Goal: Task Accomplishment & Management: Manage account settings

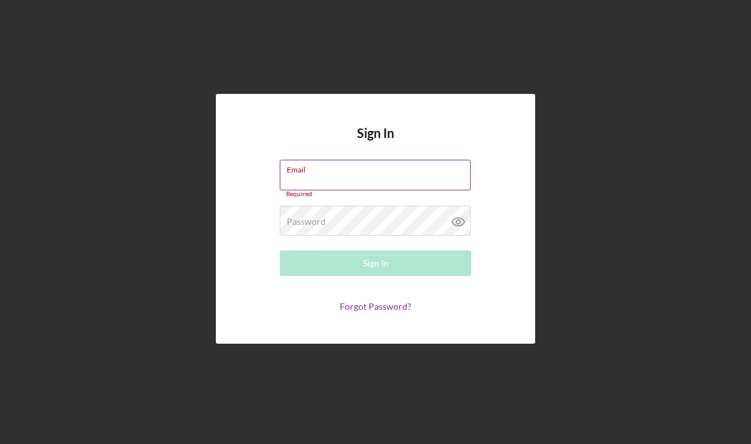
click at [310, 171] on label "Email" at bounding box center [379, 167] width 184 height 14
click at [310, 171] on input "Email" at bounding box center [375, 175] width 191 height 31
type input "[PERSON_NAME][EMAIL_ADDRESS][DOMAIN_NAME]"
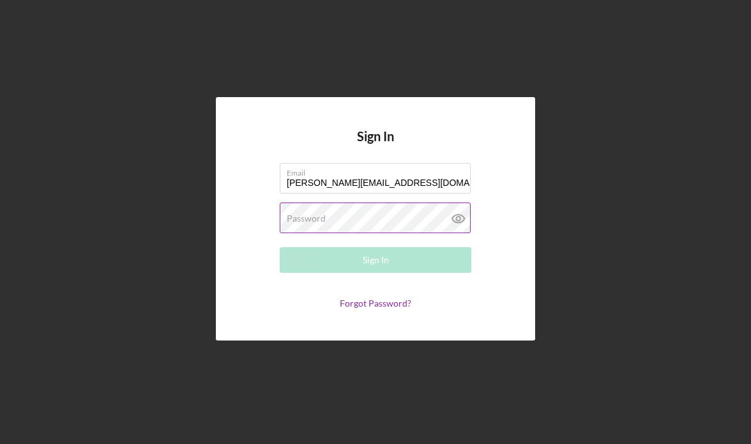
click at [355, 217] on div "Password Required" at bounding box center [376, 219] width 192 height 32
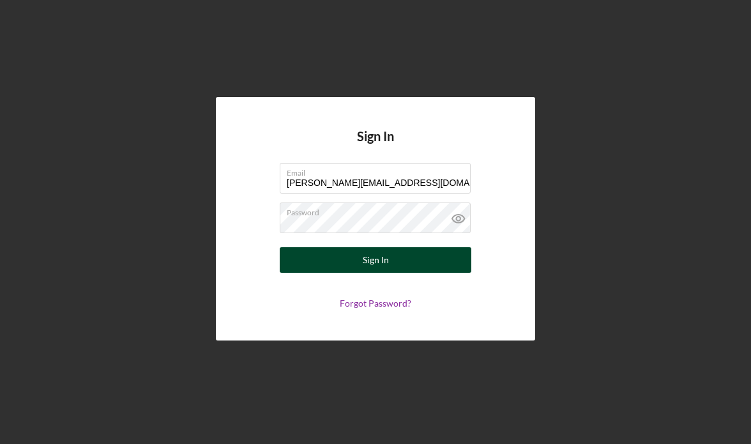
click at [361, 259] on button "Sign In" at bounding box center [376, 260] width 192 height 26
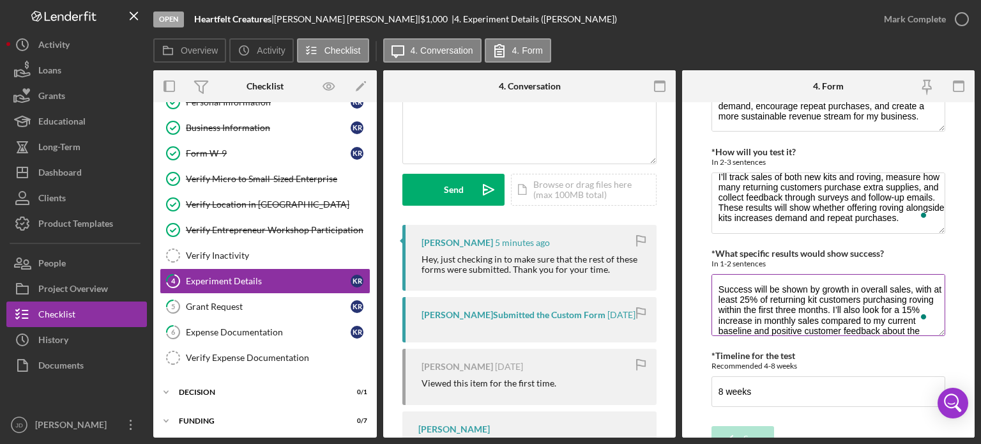
scroll to position [64, 0]
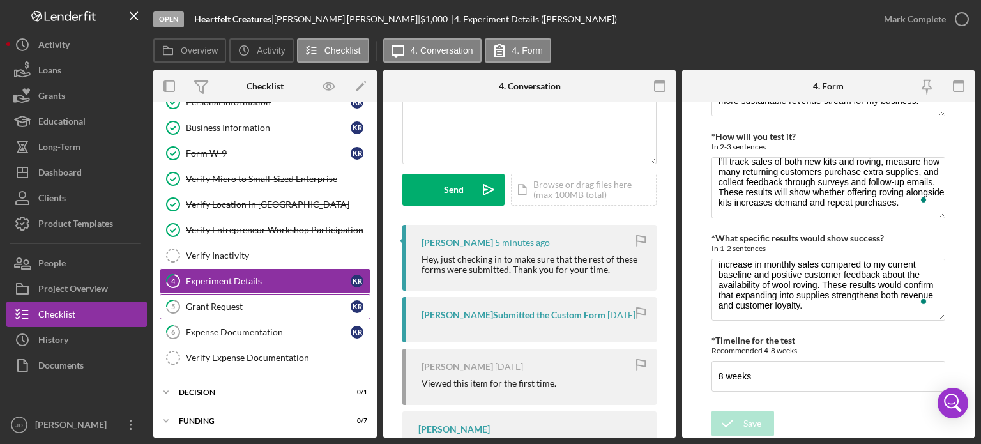
click at [227, 307] on div "Grant Request" at bounding box center [268, 307] width 165 height 10
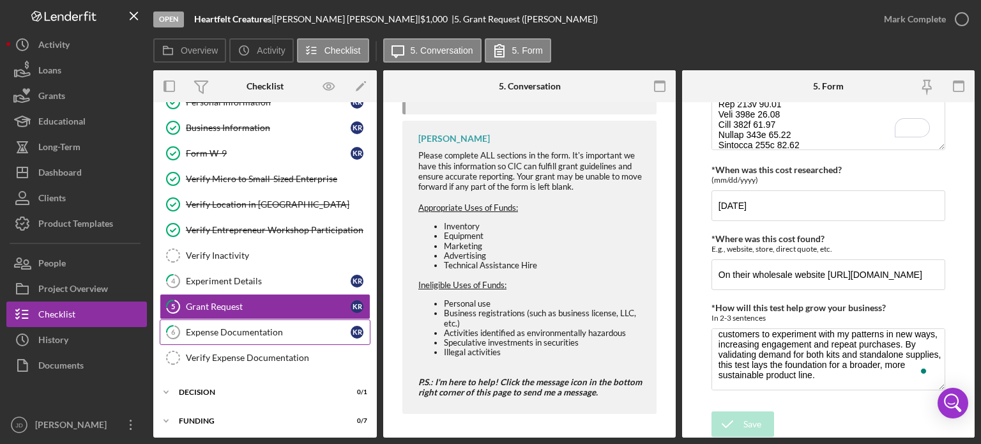
click at [240, 330] on div "Expense Documentation" at bounding box center [268, 332] width 165 height 10
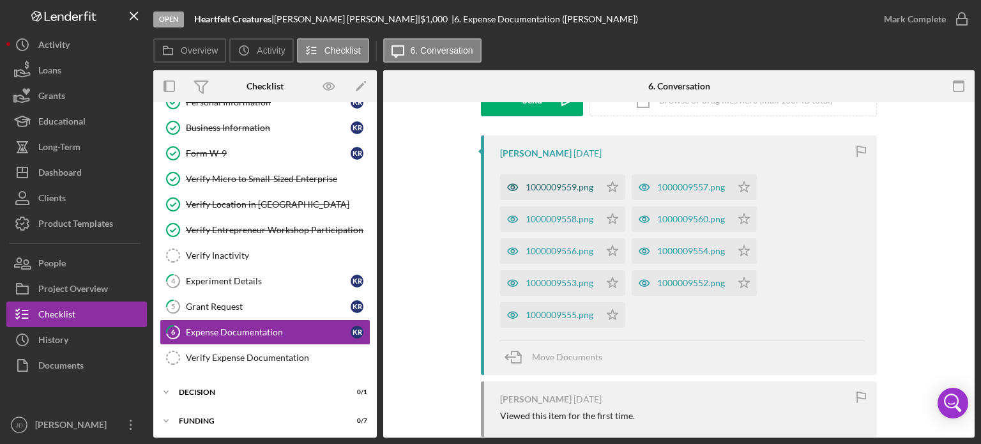
click at [556, 183] on div "1000009559.png" at bounding box center [560, 187] width 68 height 10
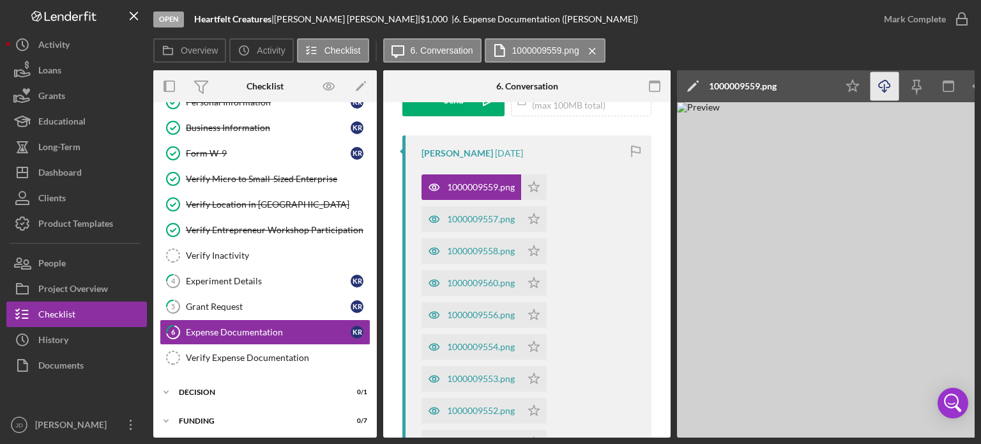
click at [884, 86] on icon "Icon/Download" at bounding box center [885, 86] width 29 height 29
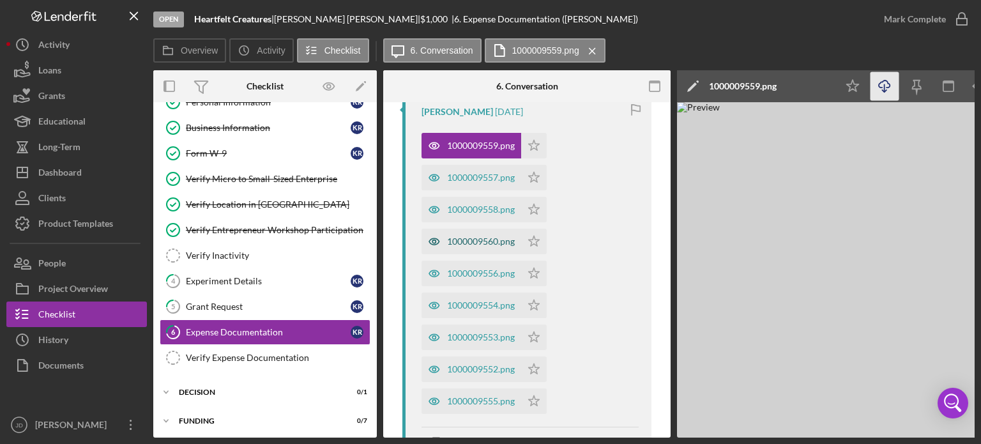
scroll to position [281, 0]
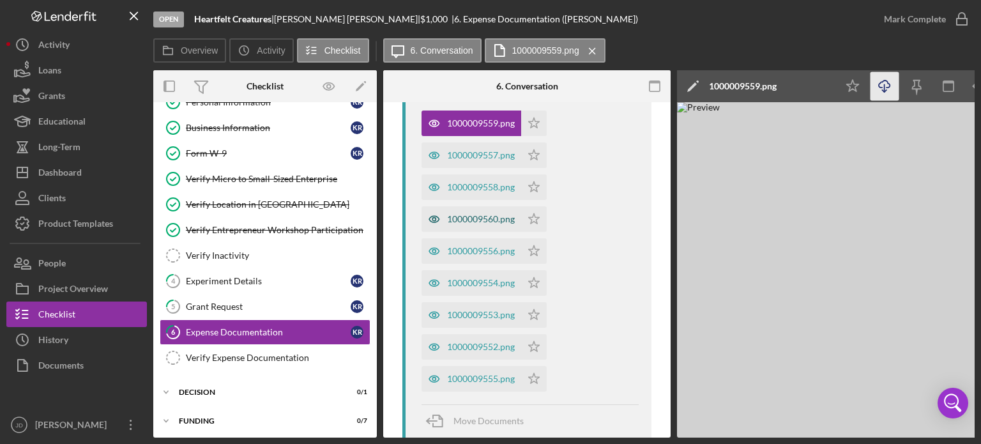
click at [489, 214] on div "1000009560.png" at bounding box center [481, 219] width 68 height 10
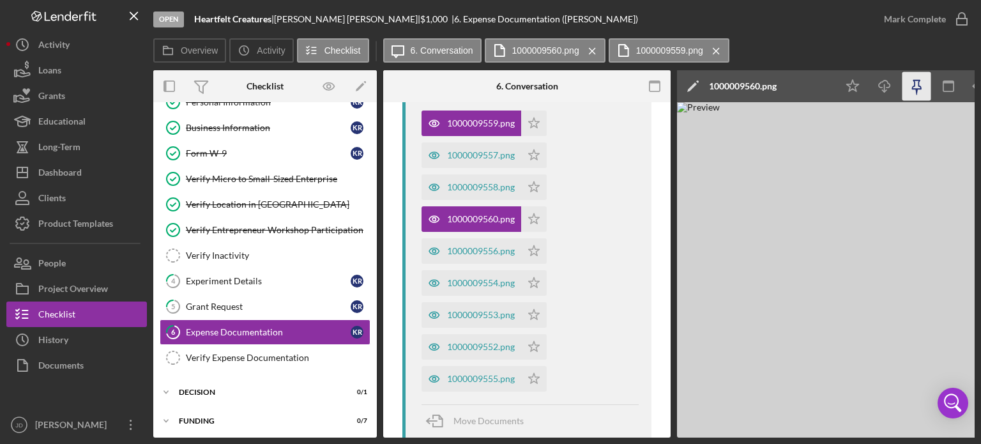
click at [921, 86] on icon "button" at bounding box center [917, 86] width 29 height 29
click at [915, 91] on icon "button" at bounding box center [917, 86] width 29 height 29
click at [885, 86] on line "button" at bounding box center [885, 87] width 0 height 7
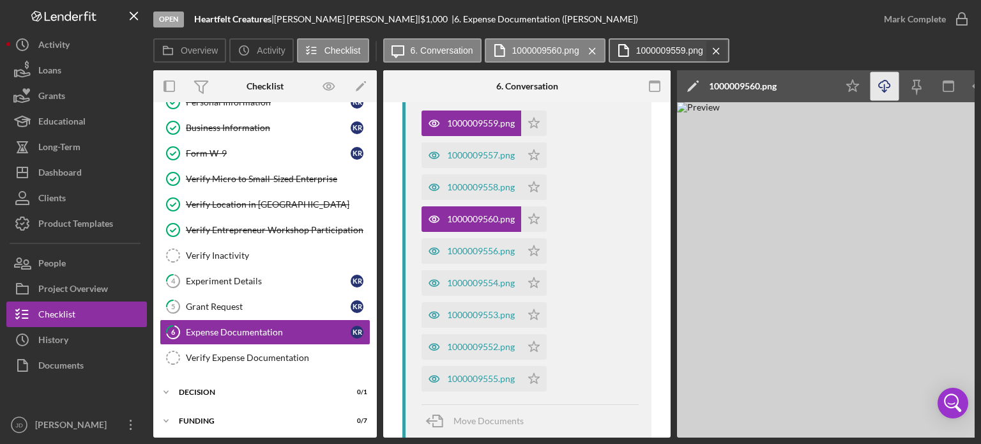
click at [714, 43] on icon "Icon/Menu Close" at bounding box center [716, 51] width 22 height 32
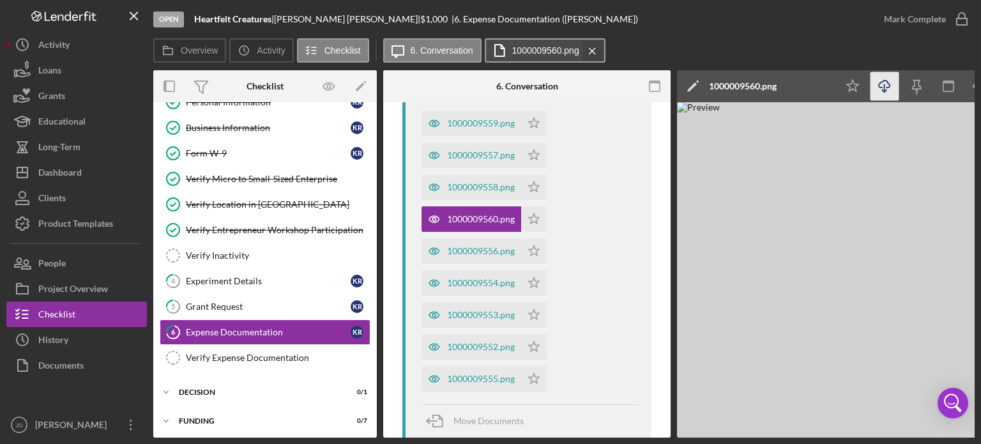
click at [594, 46] on icon "Icon/Menu Close" at bounding box center [592, 51] width 22 height 32
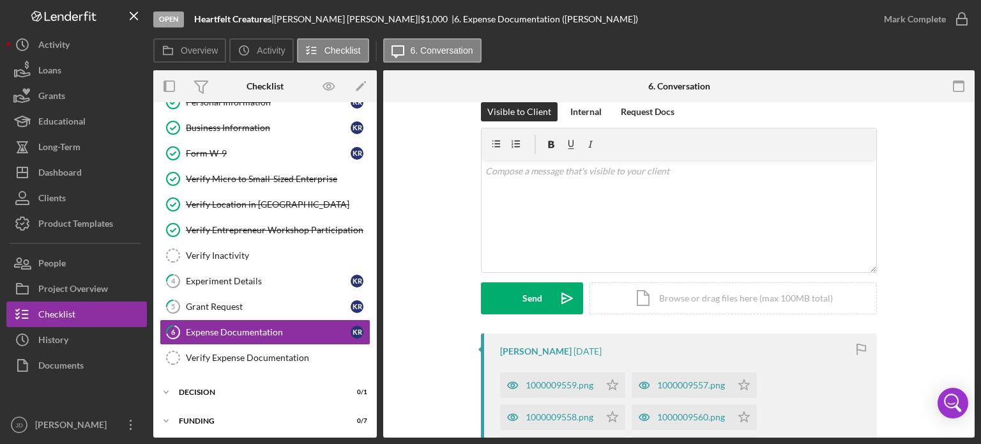
scroll to position [0, 0]
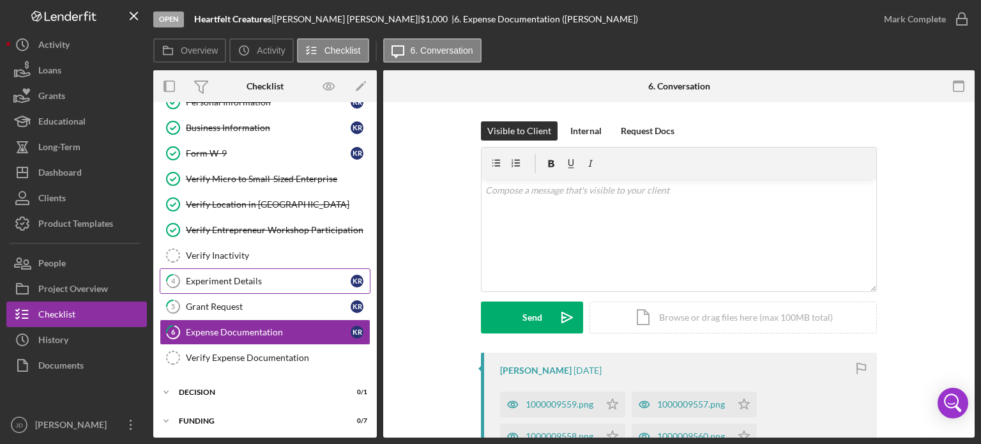
click at [238, 281] on div "Experiment Details" at bounding box center [268, 281] width 165 height 10
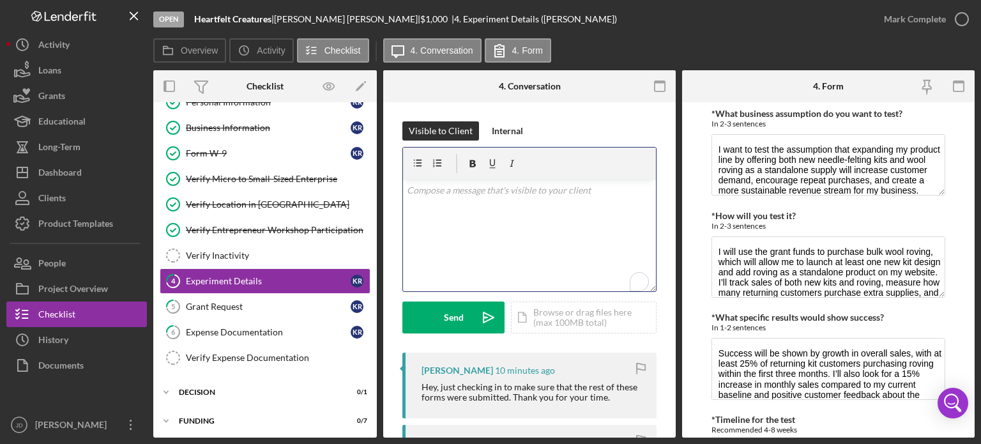
click at [549, 191] on p "To enrich screen reader interactions, please activate Accessibility in Grammarl…" at bounding box center [530, 190] width 246 height 14
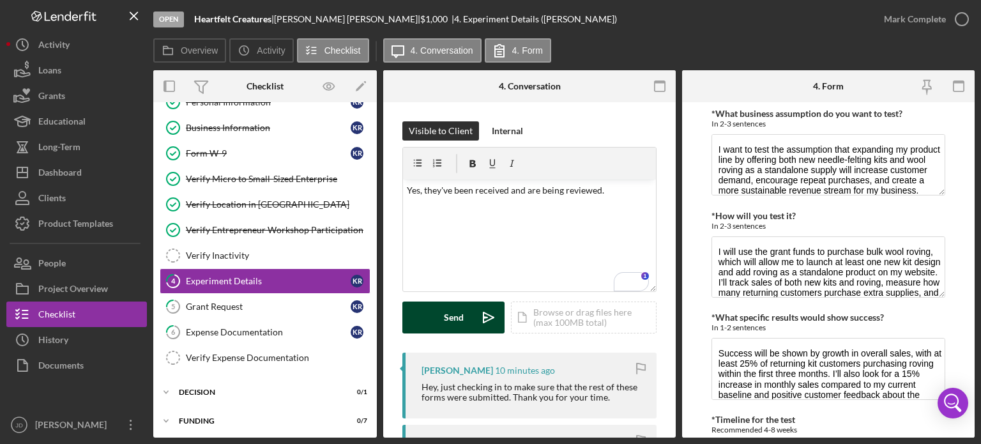
click at [447, 314] on div "Send" at bounding box center [454, 318] width 20 height 32
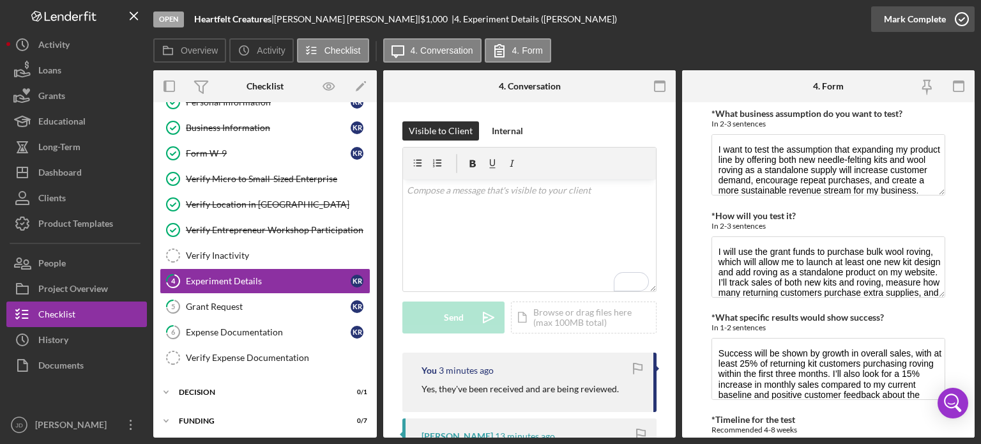
click at [963, 15] on icon "button" at bounding box center [962, 19] width 32 height 32
click at [234, 302] on div "Grant Request" at bounding box center [268, 307] width 165 height 10
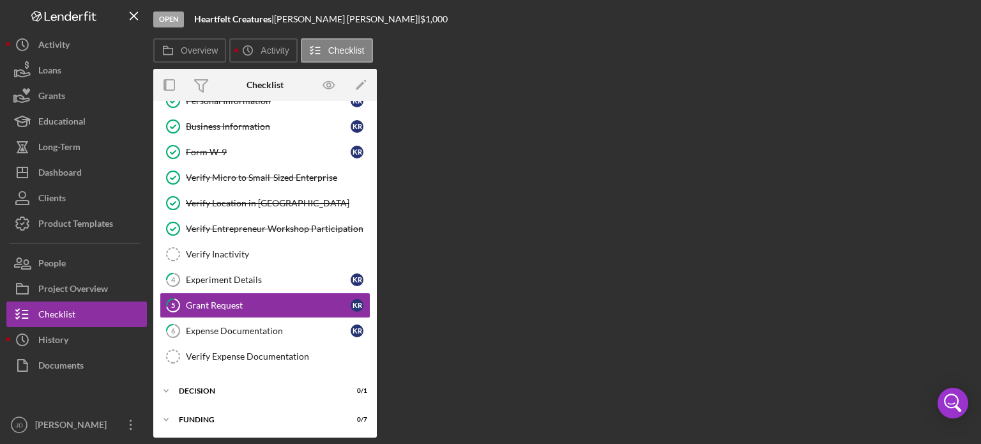
scroll to position [45, 0]
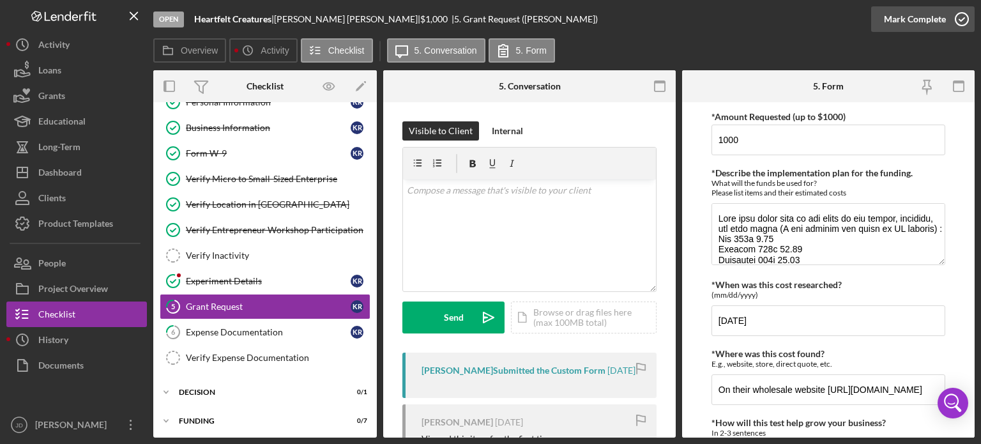
click at [959, 15] on icon "button" at bounding box center [962, 19] width 32 height 32
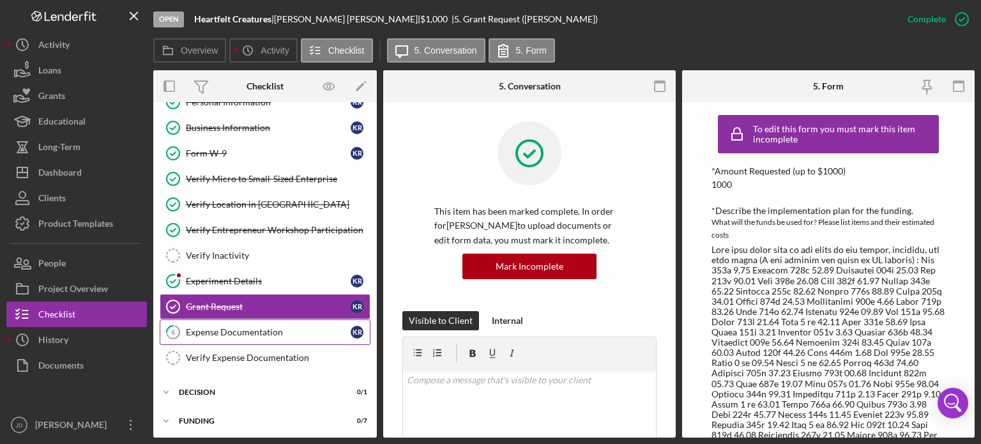
click at [258, 333] on div "Expense Documentation" at bounding box center [268, 332] width 165 height 10
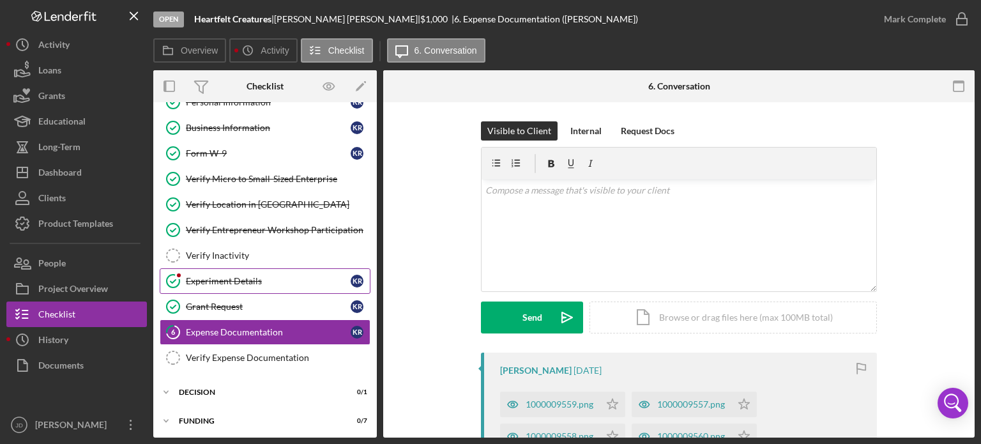
click at [247, 277] on div "Experiment Details" at bounding box center [268, 281] width 165 height 10
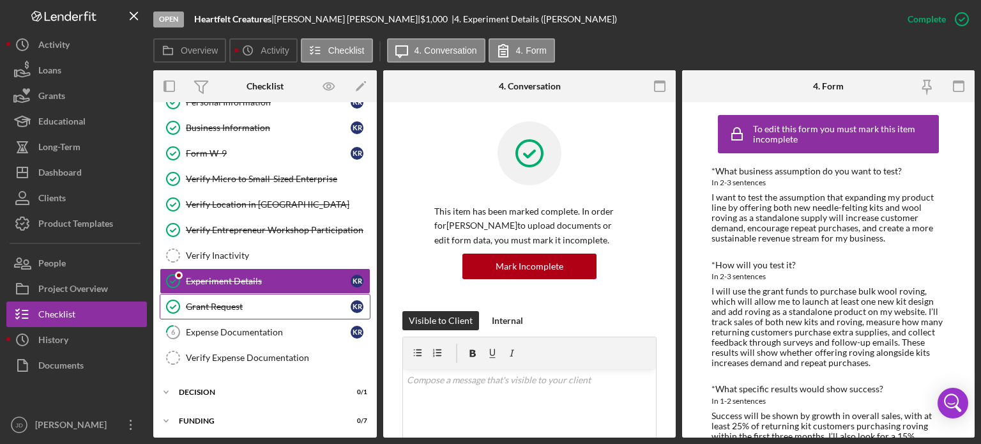
click at [250, 306] on div "Grant Request" at bounding box center [268, 307] width 165 height 10
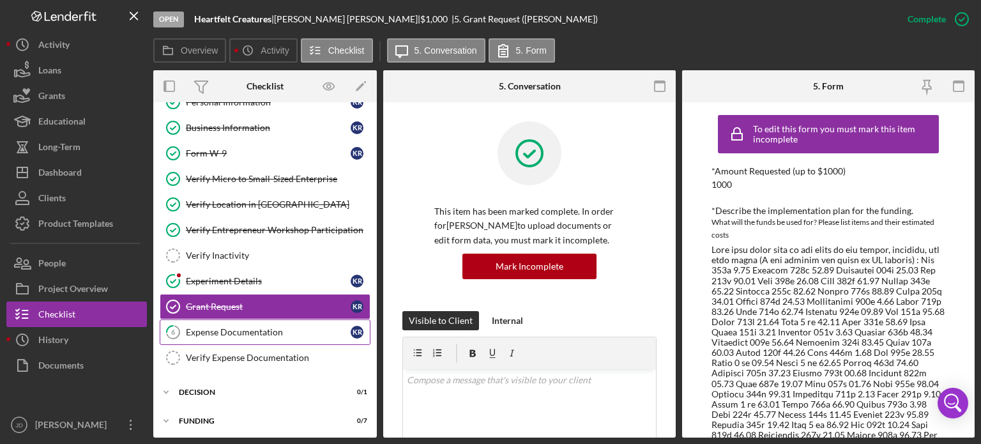
click at [256, 327] on div "Expense Documentation" at bounding box center [268, 332] width 165 height 10
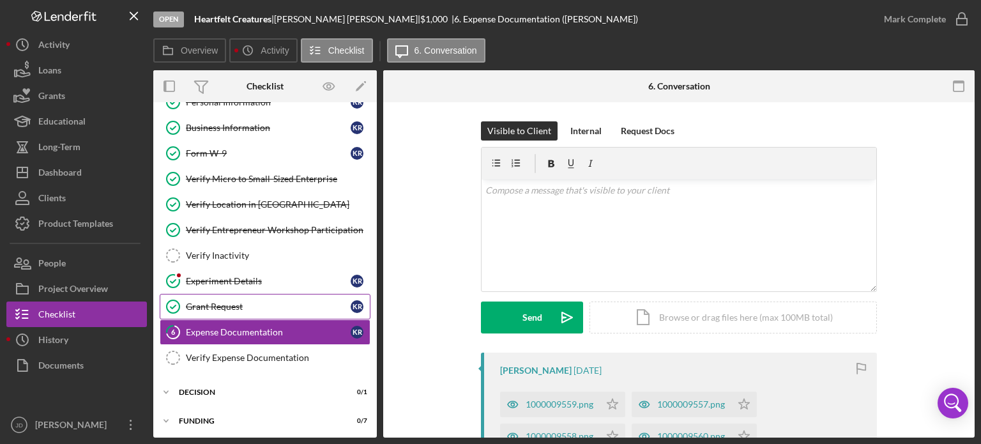
click at [235, 302] on div "Grant Request" at bounding box center [268, 307] width 165 height 10
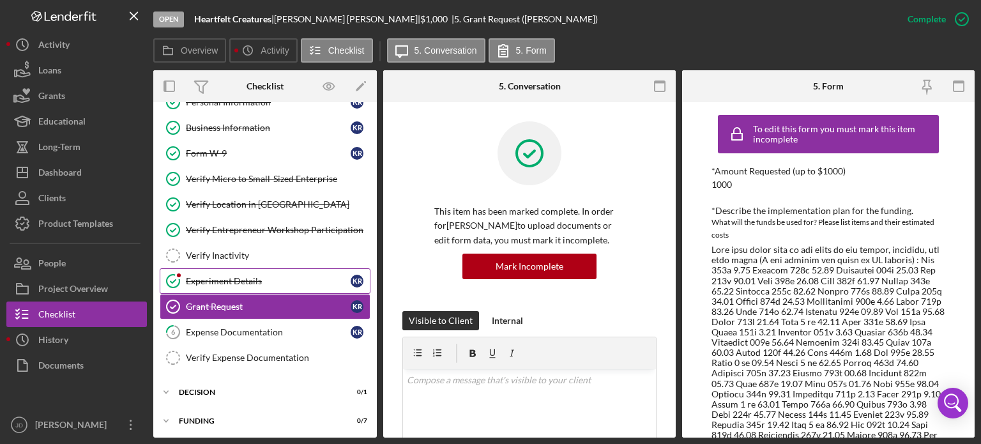
click at [247, 281] on div "Experiment Details" at bounding box center [268, 281] width 165 height 10
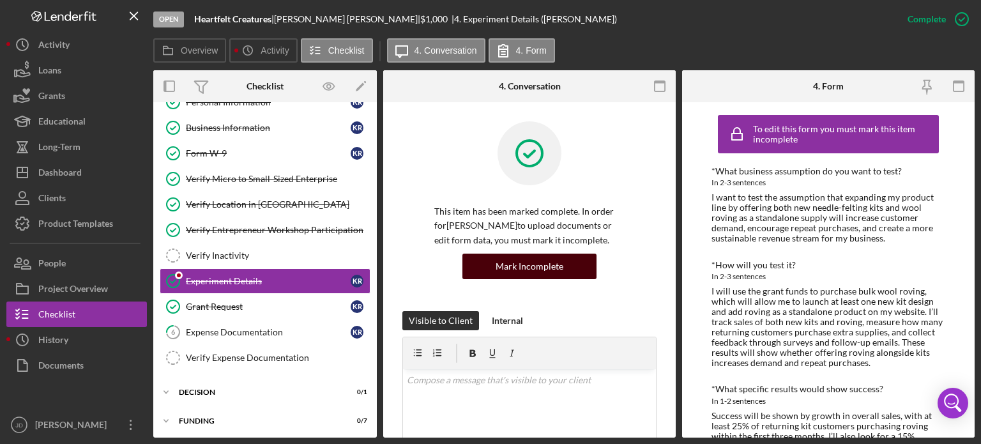
click at [539, 267] on div "Mark Incomplete" at bounding box center [530, 267] width 68 height 26
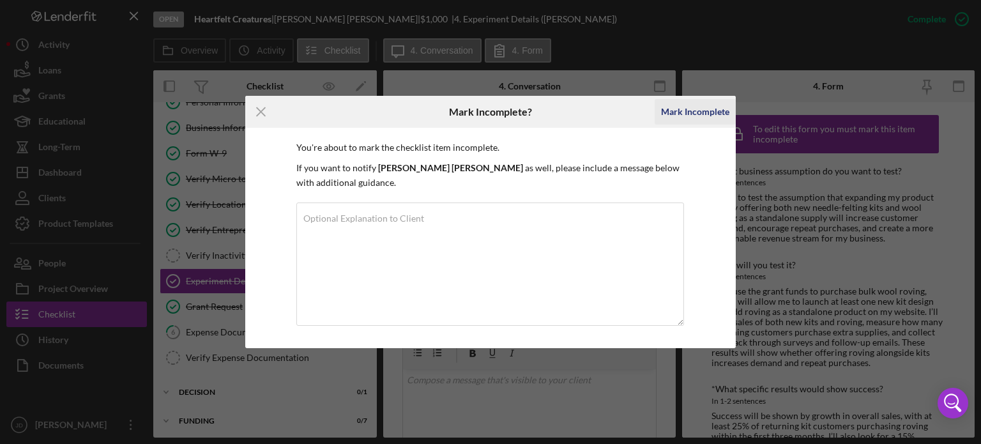
click at [684, 117] on div "Mark Incomplete" at bounding box center [695, 112] width 68 height 26
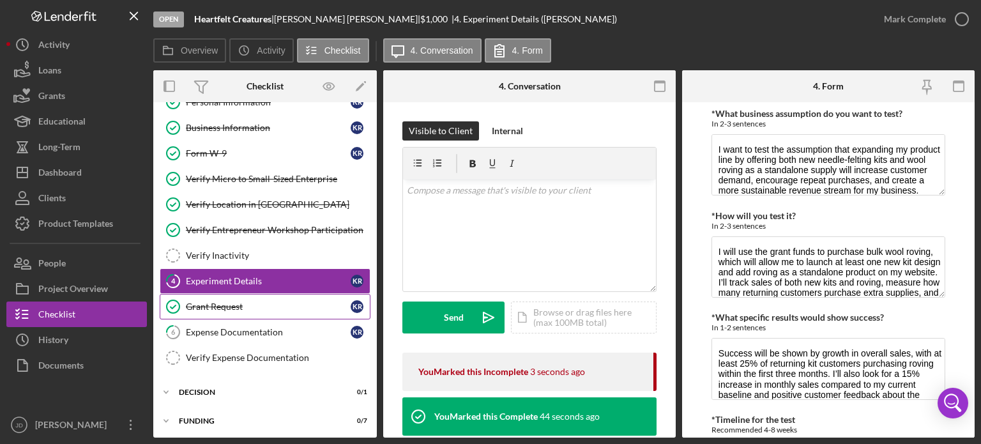
click at [241, 303] on div "Grant Request" at bounding box center [268, 307] width 165 height 10
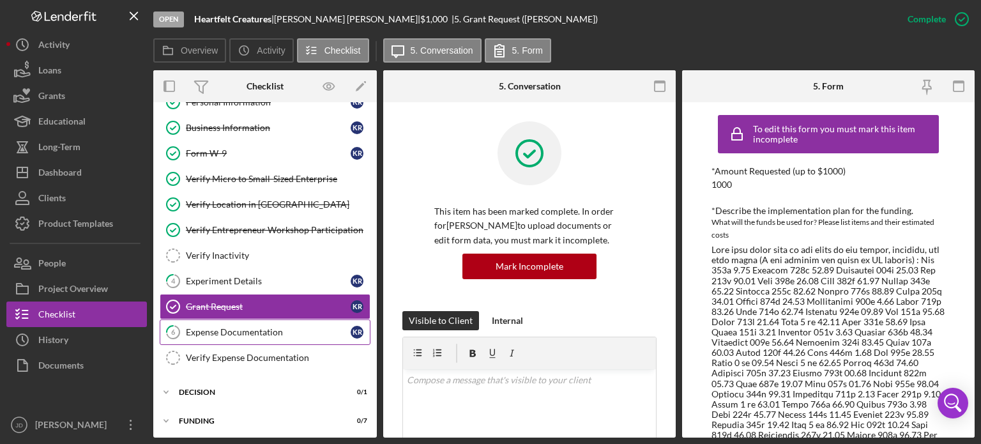
click at [245, 327] on div "Expense Documentation" at bounding box center [268, 332] width 165 height 10
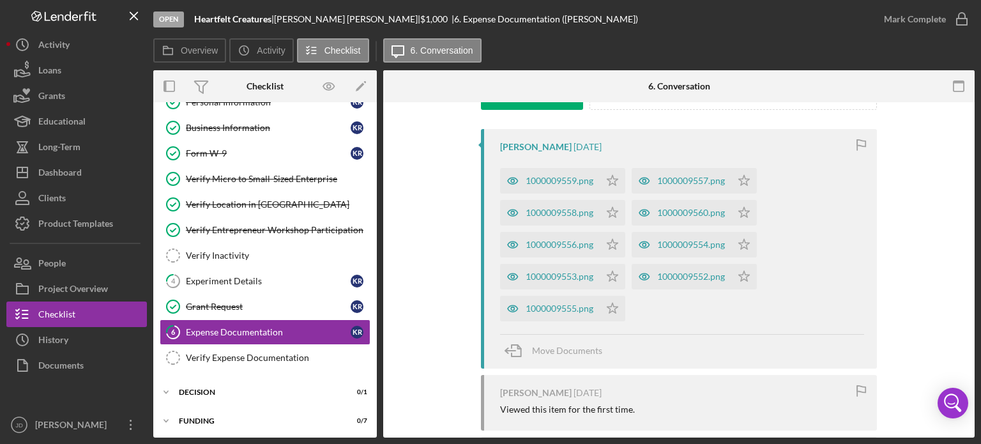
scroll to position [217, 0]
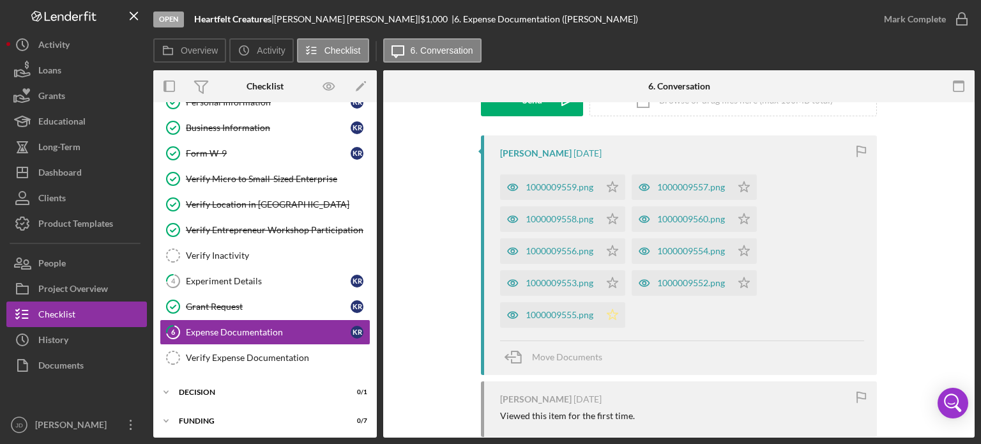
click at [613, 311] on icon "Icon/Star" at bounding box center [613, 315] width 26 height 26
click at [618, 281] on icon "Icon/Star" at bounding box center [613, 283] width 26 height 26
drag, startPoint x: 615, startPoint y: 248, endPoint x: 613, endPoint y: 220, distance: 27.5
click at [615, 247] on icon "Icon/Star" at bounding box center [613, 251] width 26 height 26
click at [613, 210] on icon "Icon/Star" at bounding box center [613, 219] width 26 height 26
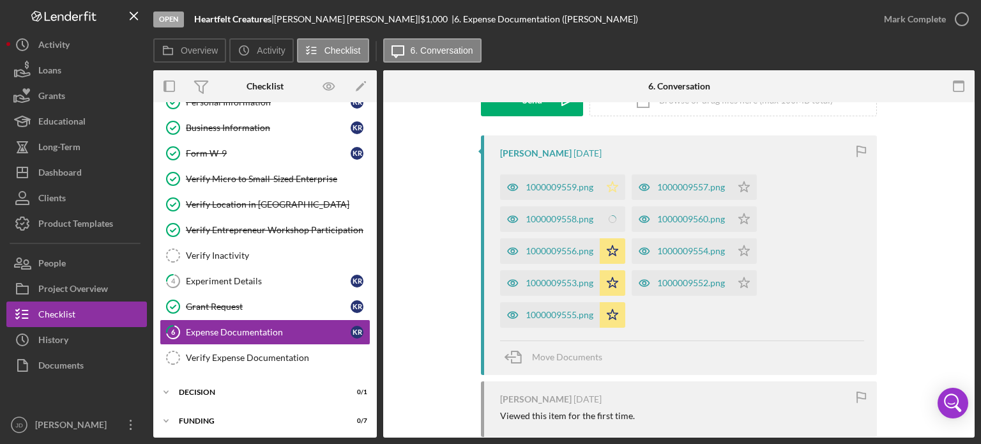
click at [613, 181] on icon "Icon/Star" at bounding box center [613, 187] width 26 height 26
drag, startPoint x: 744, startPoint y: 283, endPoint x: 742, endPoint y: 252, distance: 30.7
click at [743, 282] on icon "Icon/Star" at bounding box center [745, 283] width 26 height 26
click at [742, 245] on icon "Icon/Star" at bounding box center [745, 251] width 26 height 26
click at [747, 217] on polygon "button" at bounding box center [744, 218] width 11 height 10
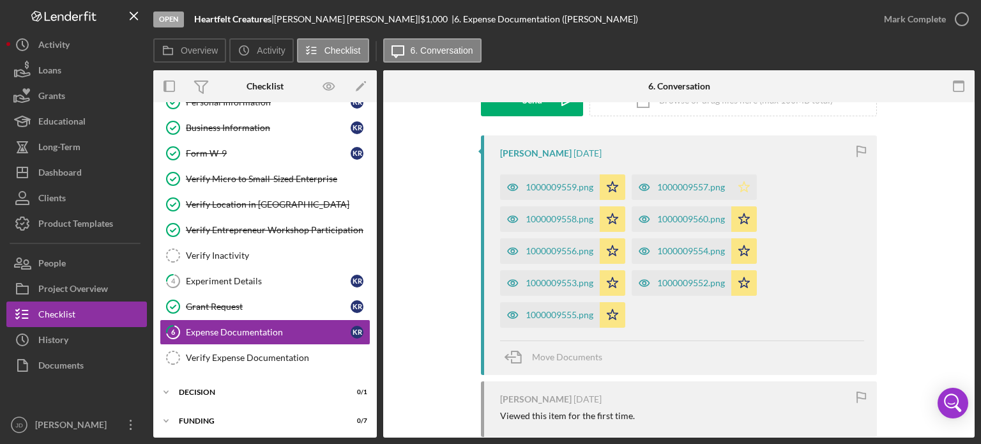
click at [745, 185] on polygon "button" at bounding box center [744, 186] width 11 height 10
click at [963, 20] on icon "button" at bounding box center [962, 19] width 32 height 32
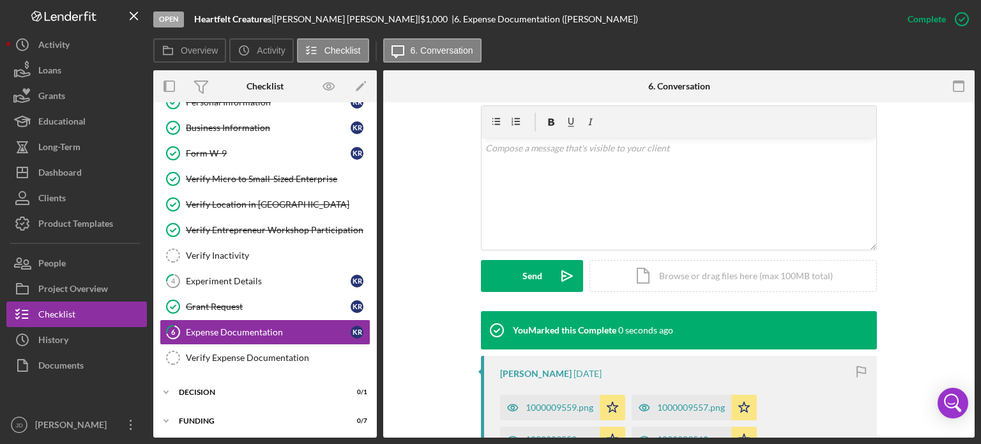
scroll to position [392, 0]
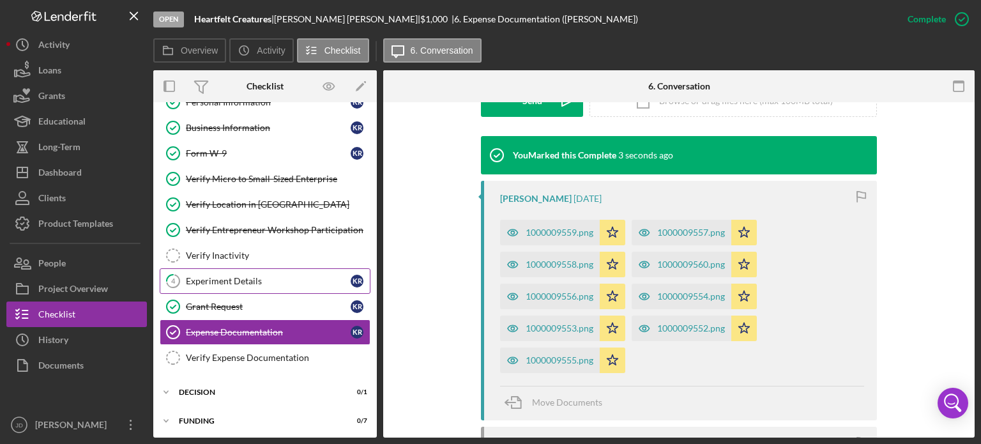
click at [238, 276] on div "Experiment Details" at bounding box center [268, 281] width 165 height 10
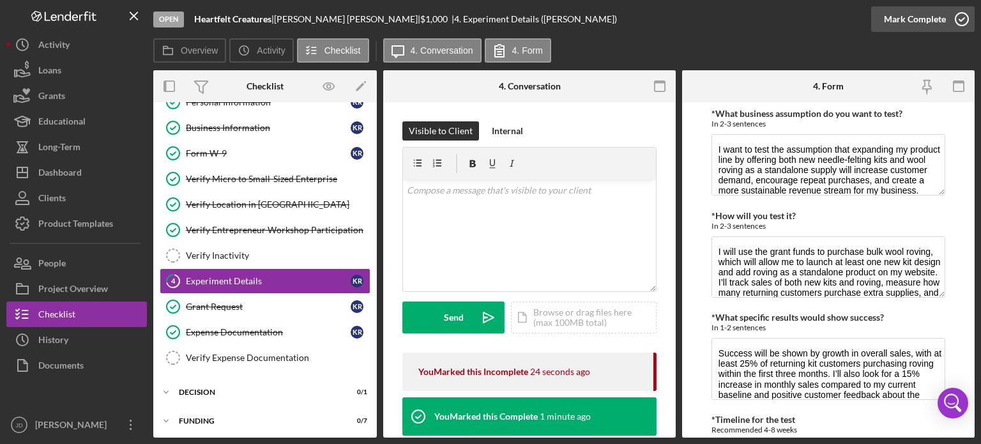
click at [962, 19] on icon "button" at bounding box center [962, 19] width 32 height 32
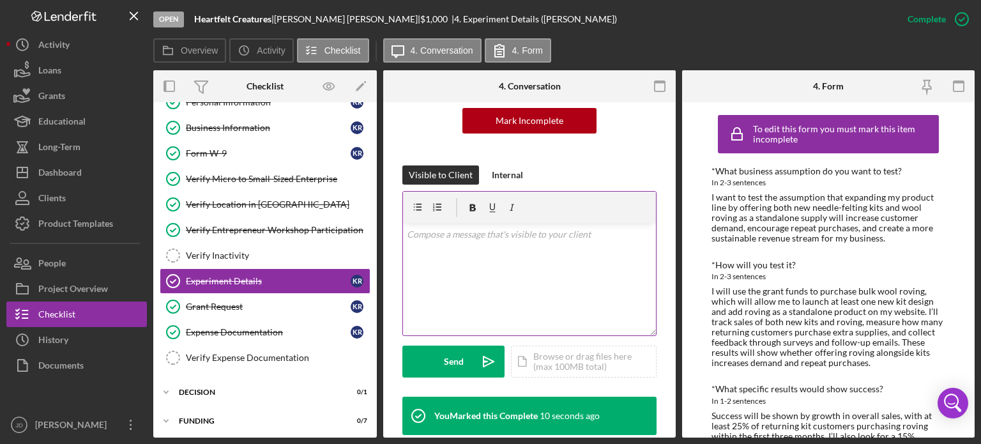
scroll to position [128, 0]
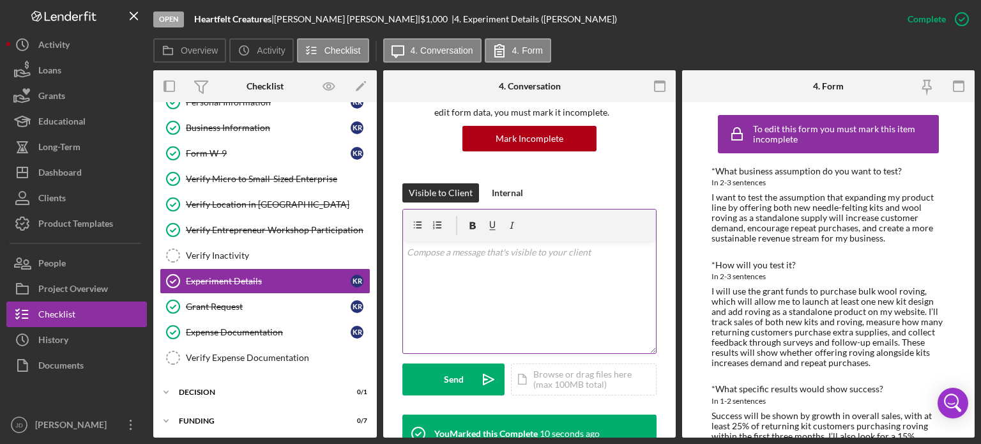
click at [557, 262] on div "v Color teal Color pink Remove color Add row above Add row below Add column bef…" at bounding box center [529, 297] width 253 height 112
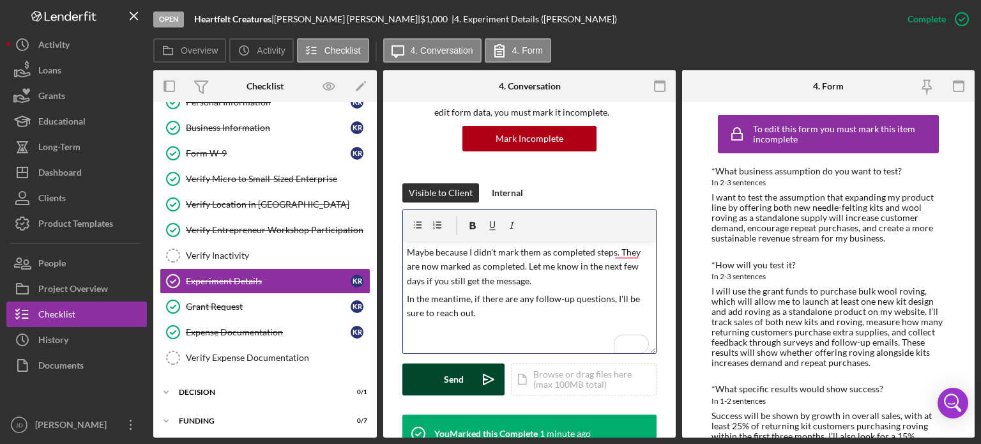
click at [454, 378] on div "Send" at bounding box center [454, 380] width 20 height 32
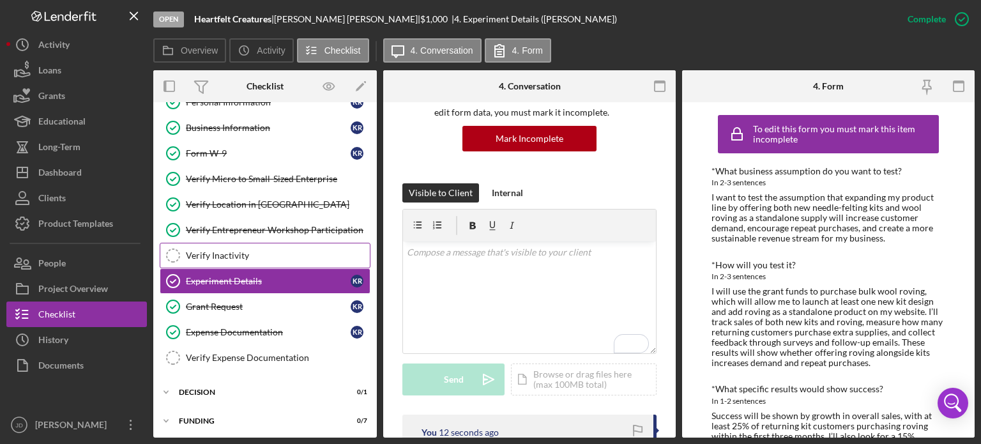
click at [212, 261] on link "Verify Inactivity Verify Inactivity" at bounding box center [265, 256] width 211 height 26
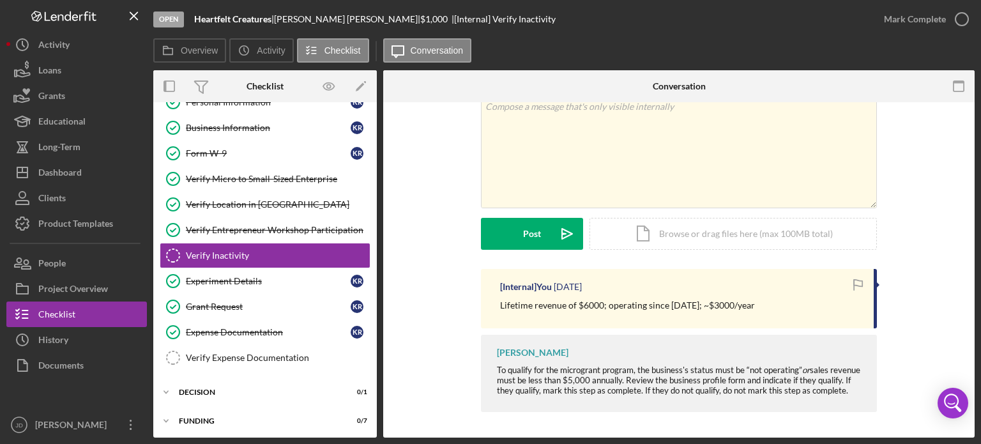
scroll to position [66, 0]
click at [965, 22] on icon "button" at bounding box center [962, 19] width 32 height 32
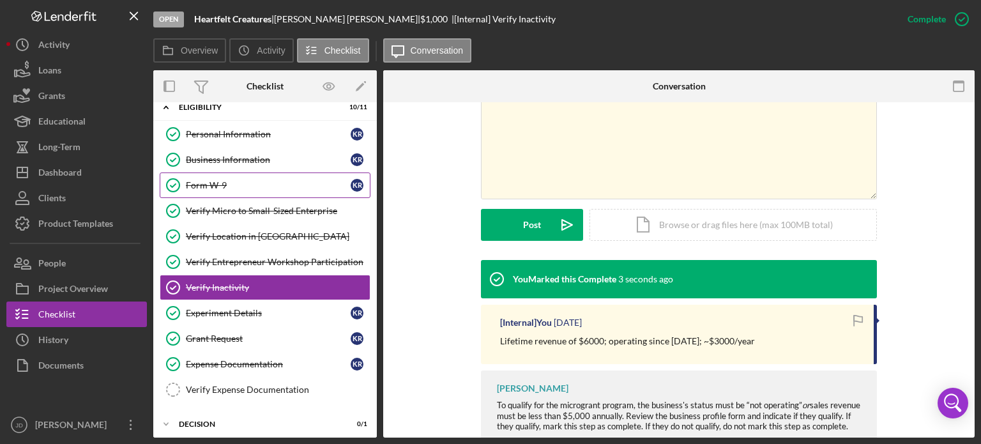
scroll to position [0, 0]
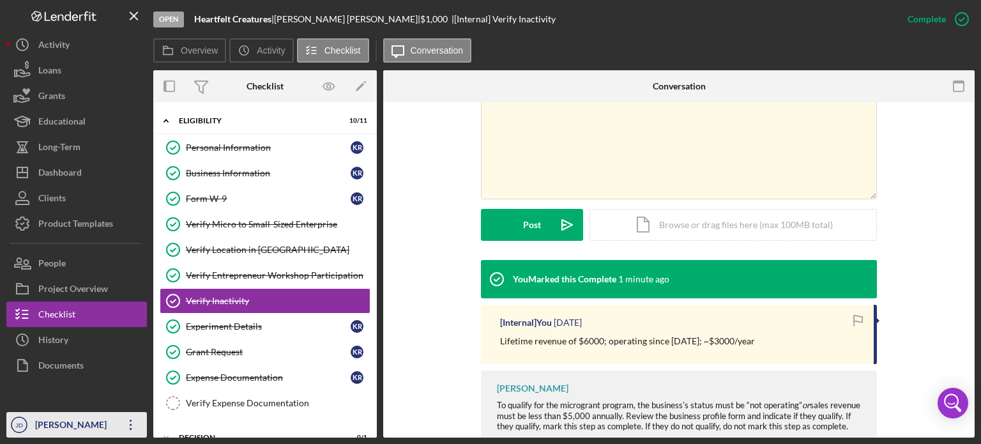
click at [133, 420] on icon "Icon/Overflow" at bounding box center [131, 425] width 32 height 32
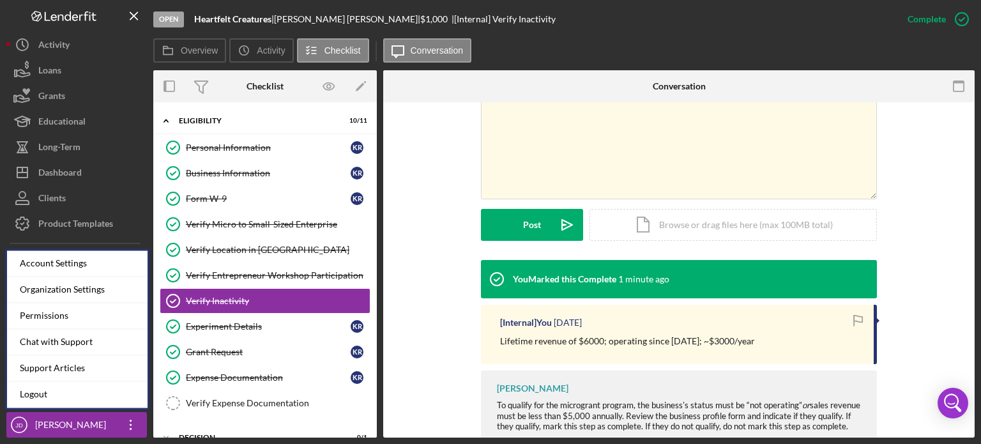
click at [69, 411] on div at bounding box center [76, 395] width 141 height 34
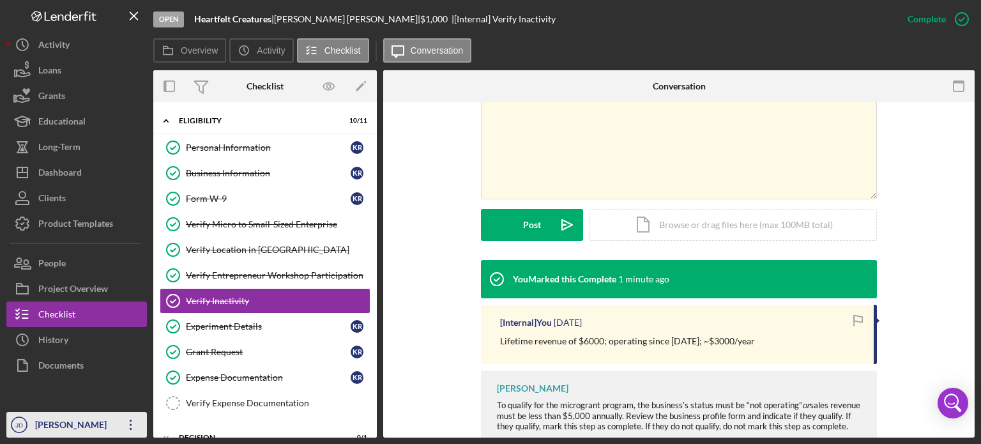
click at [128, 423] on icon "Icon/Overflow" at bounding box center [131, 425] width 32 height 32
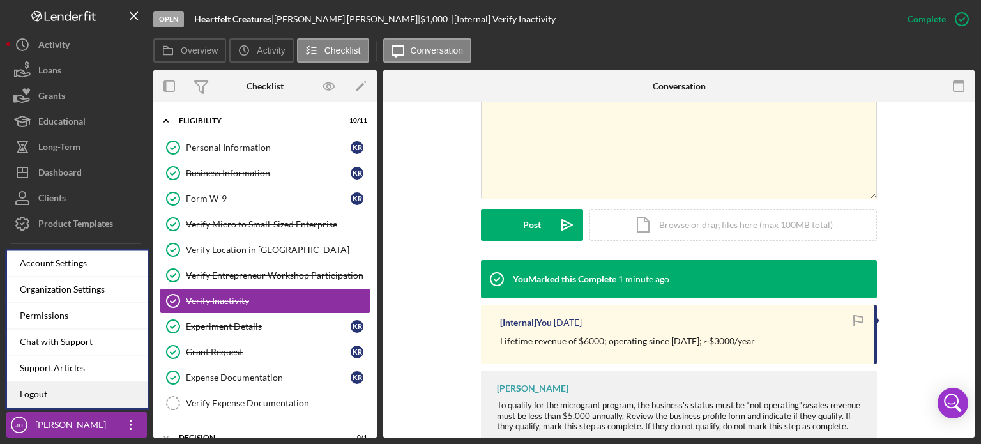
click at [59, 396] on link "Logout" at bounding box center [77, 394] width 141 height 26
